Goal: Check status: Check status

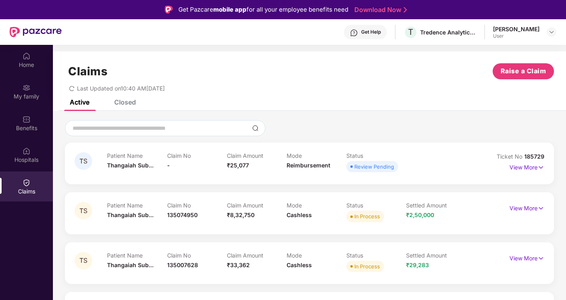
scroll to position [44, 0]
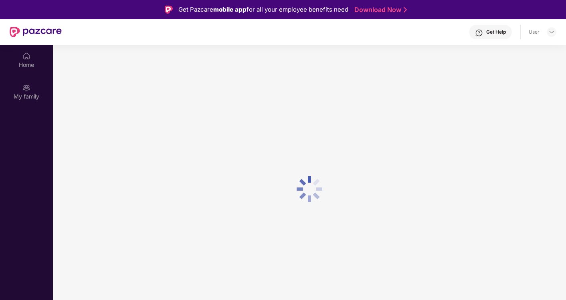
scroll to position [44, 0]
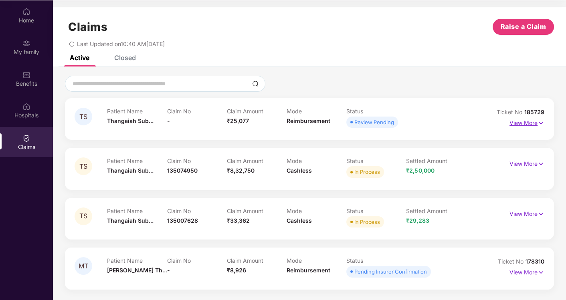
click at [528, 122] on p "View More" at bounding box center [526, 122] width 35 height 11
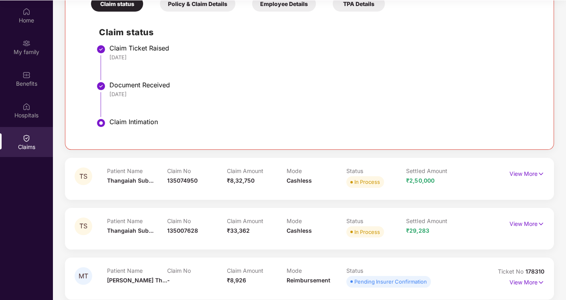
scroll to position [196, 0]
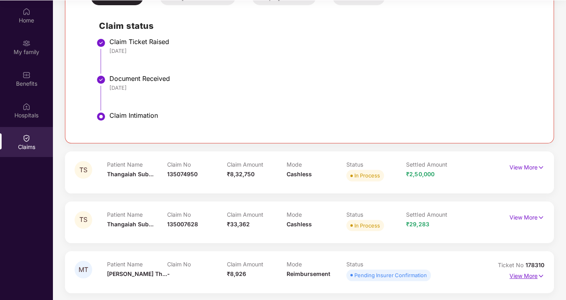
click at [518, 270] on p "View More" at bounding box center [526, 275] width 35 height 11
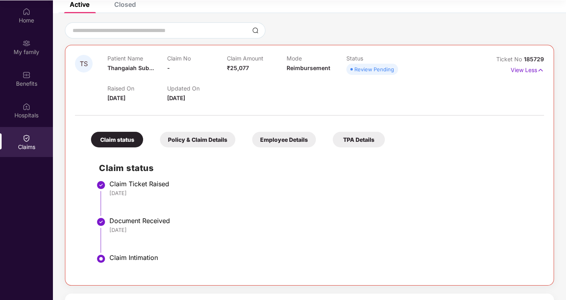
scroll to position [0, 0]
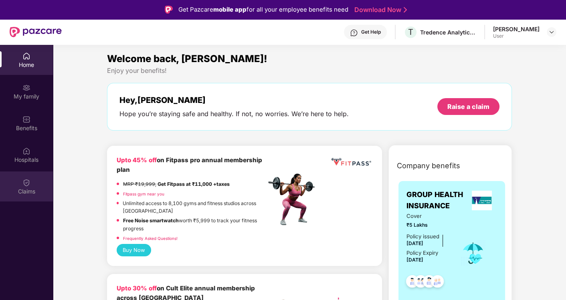
click at [24, 185] on img at bounding box center [26, 183] width 8 height 8
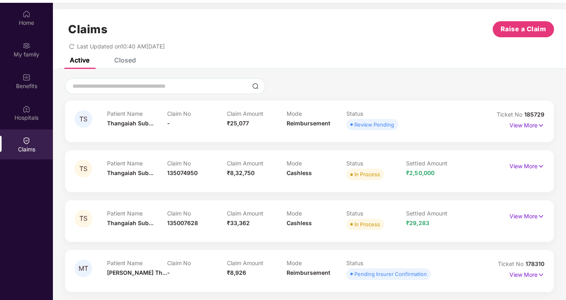
scroll to position [44, 0]
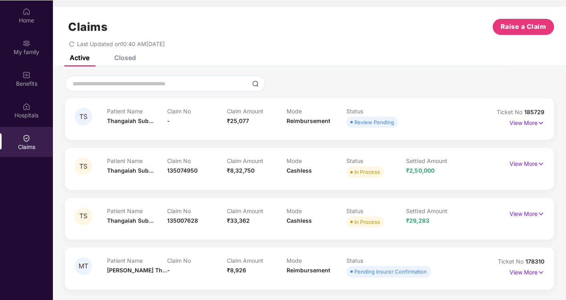
click at [532, 109] on span "185729" at bounding box center [534, 112] width 20 height 7
drag, startPoint x: 532, startPoint y: 109, endPoint x: 526, endPoint y: 123, distance: 15.6
click at [526, 123] on p "View More" at bounding box center [526, 122] width 35 height 11
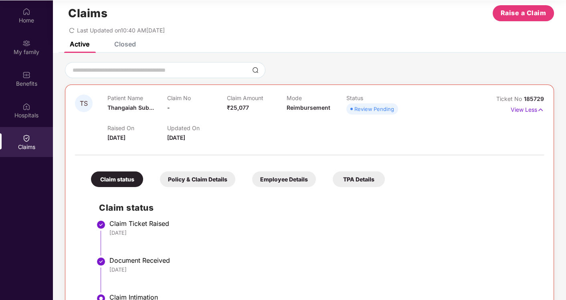
scroll to position [0, 0]
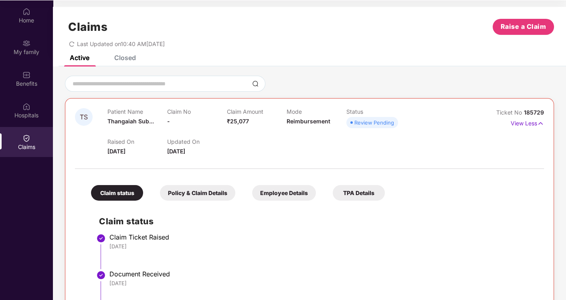
click at [531, 112] on span "185729" at bounding box center [534, 112] width 20 height 7
drag, startPoint x: 531, startPoint y: 112, endPoint x: 511, endPoint y: 169, distance: 60.5
click at [511, 169] on div at bounding box center [309, 164] width 469 height 17
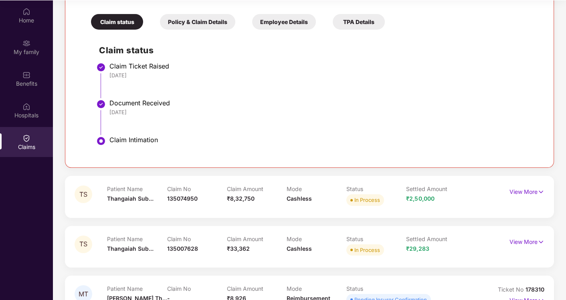
scroll to position [196, 0]
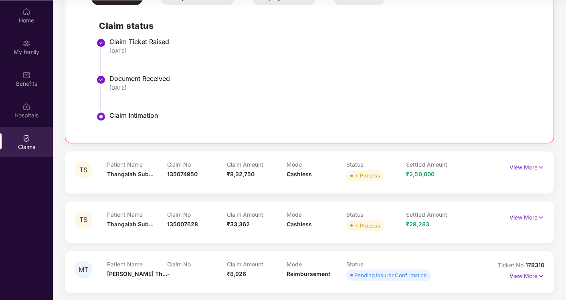
click at [534, 263] on span "178310" at bounding box center [535, 265] width 19 height 7
drag, startPoint x: 545, startPoint y: 263, endPoint x: 525, endPoint y: 262, distance: 20.0
click at [525, 262] on div "MT Patient Name Maheshwari Th... Claim No - Claim Amount ₹8,926 Mode Reimbursem…" at bounding box center [309, 272] width 489 height 42
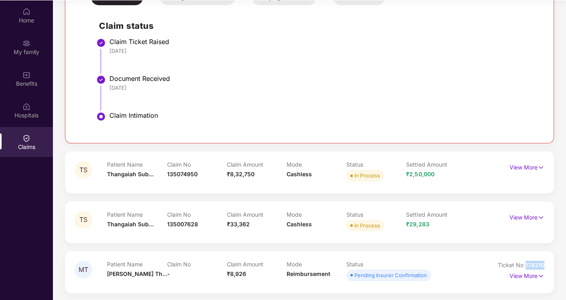
copy span "178310"
